Goal: Transaction & Acquisition: Purchase product/service

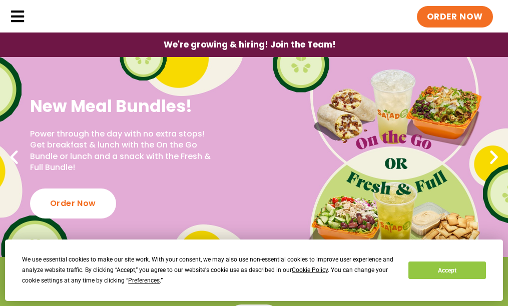
click at [0, 0] on link "Menu" at bounding box center [0, 0] width 0 height 0
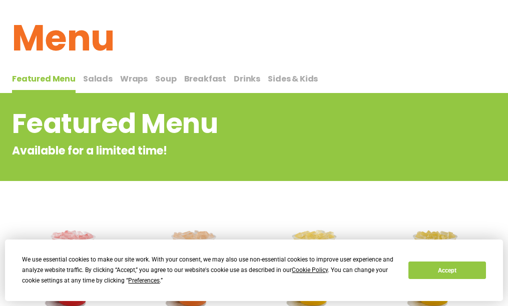
scroll to position [17, 0]
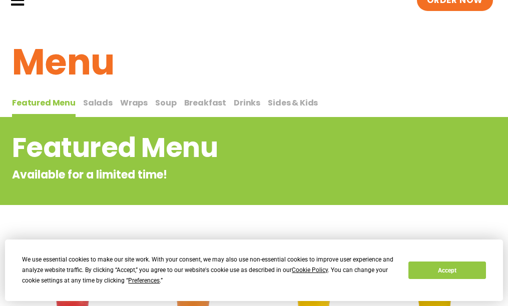
click at [126, 109] on span "Wraps" at bounding box center [134, 103] width 28 height 12
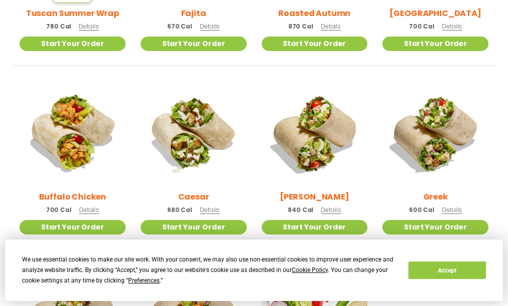
scroll to position [417, 0]
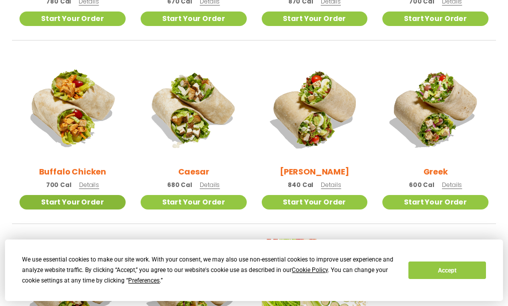
click at [81, 210] on link "Start Your Order" at bounding box center [73, 202] width 106 height 15
